Goal: Navigation & Orientation: Find specific page/section

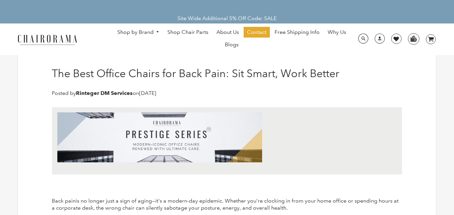
click at [57, 37] on img at bounding box center [47, 40] width 67 height 12
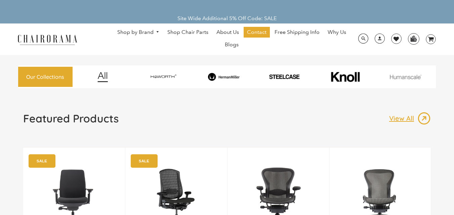
click at [167, 72] on img at bounding box center [163, 76] width 58 height 11
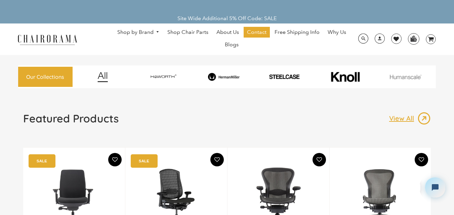
click at [166, 79] on img at bounding box center [163, 76] width 58 height 11
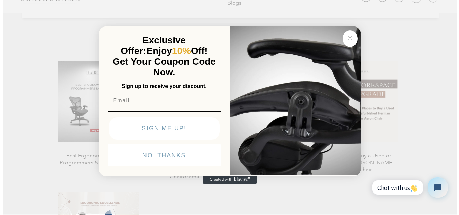
scroll to position [639, 0]
click at [352, 43] on button "Close dialog" at bounding box center [349, 38] width 15 height 17
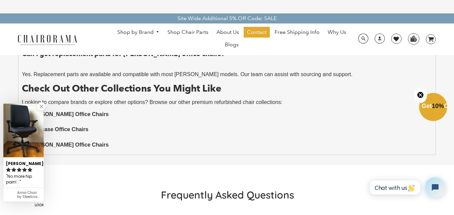
scroll to position [638, 0]
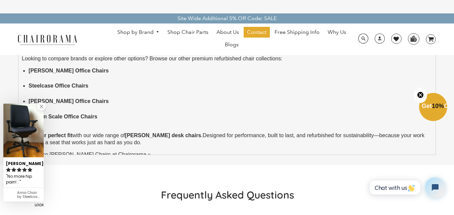
click at [42, 105] on link at bounding box center [41, 106] width 8 height 8
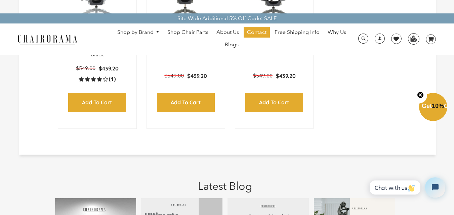
scroll to position [504, 0]
